Goal: Transaction & Acquisition: Download file/media

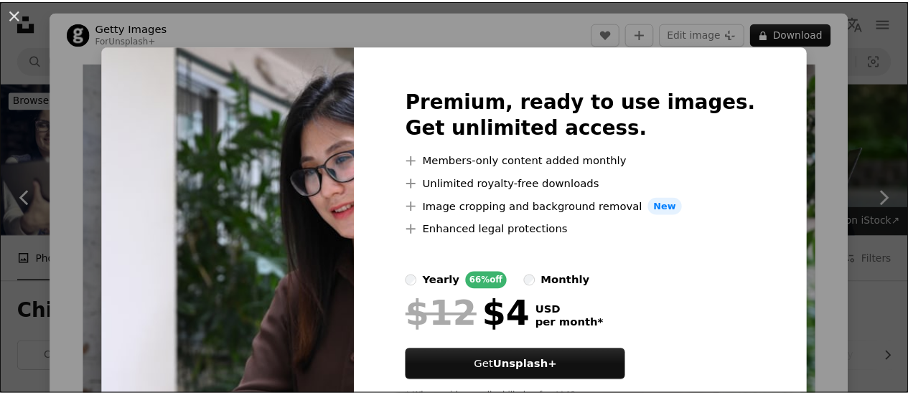
scroll to position [775, 0]
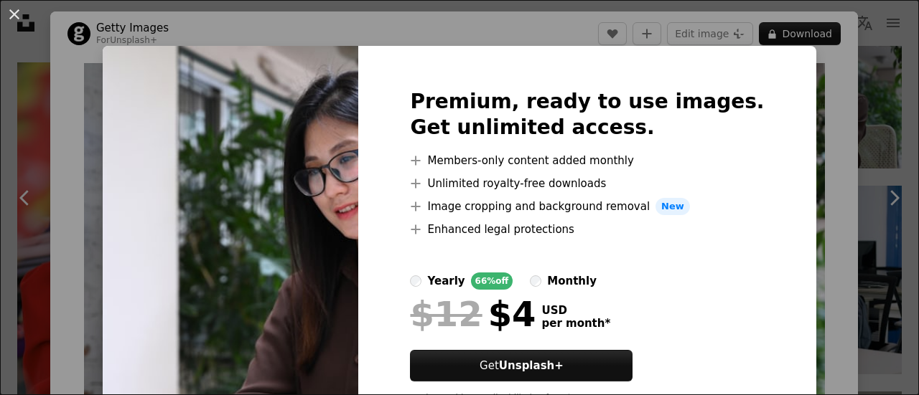
click at [811, 43] on div "An X shape Premium, ready to use images. Get unlimited access. A plus sign Memb…" at bounding box center [459, 197] width 919 height 395
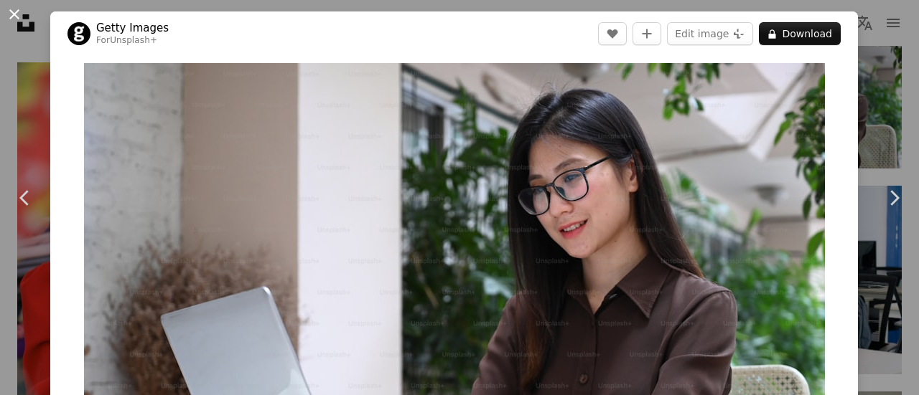
click at [20, 9] on button "An X shape" at bounding box center [14, 14] width 17 height 17
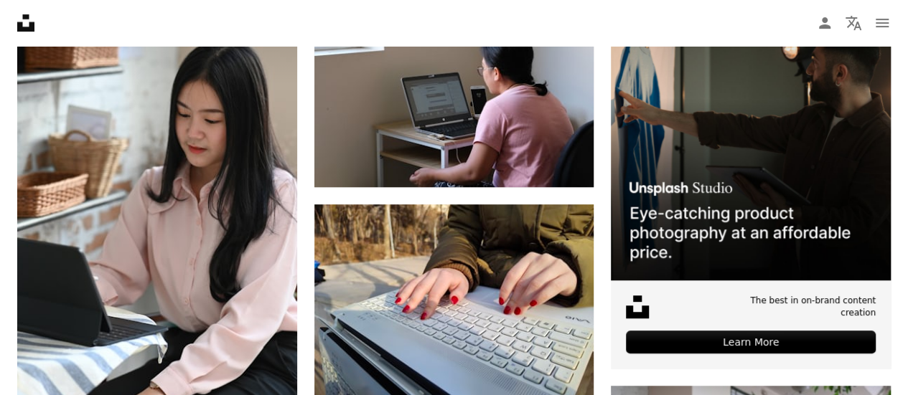
scroll to position [373, 0]
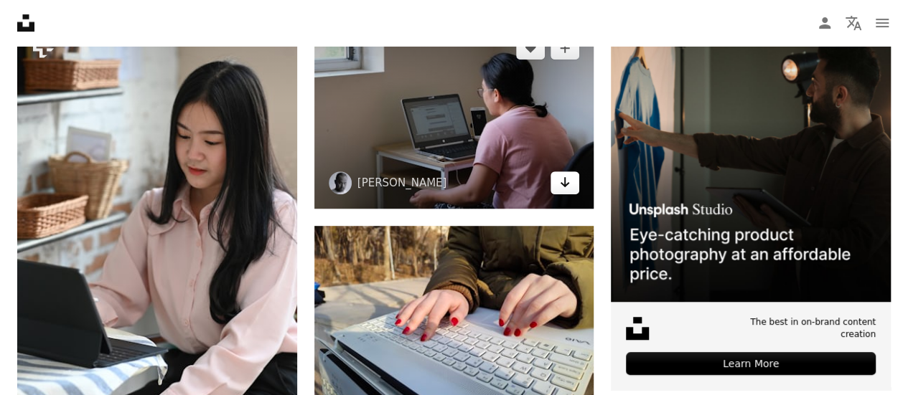
click at [557, 179] on link "Arrow pointing down" at bounding box center [565, 183] width 29 height 23
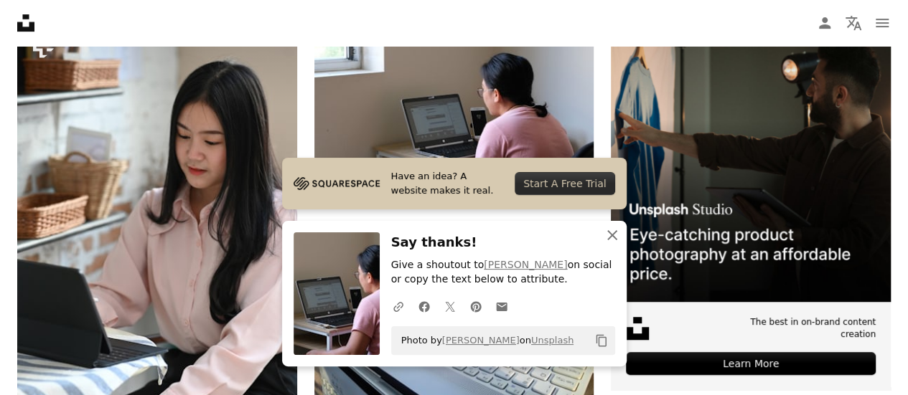
click at [610, 232] on icon "An X shape" at bounding box center [612, 235] width 17 height 17
